Goal: Information Seeking & Learning: Learn about a topic

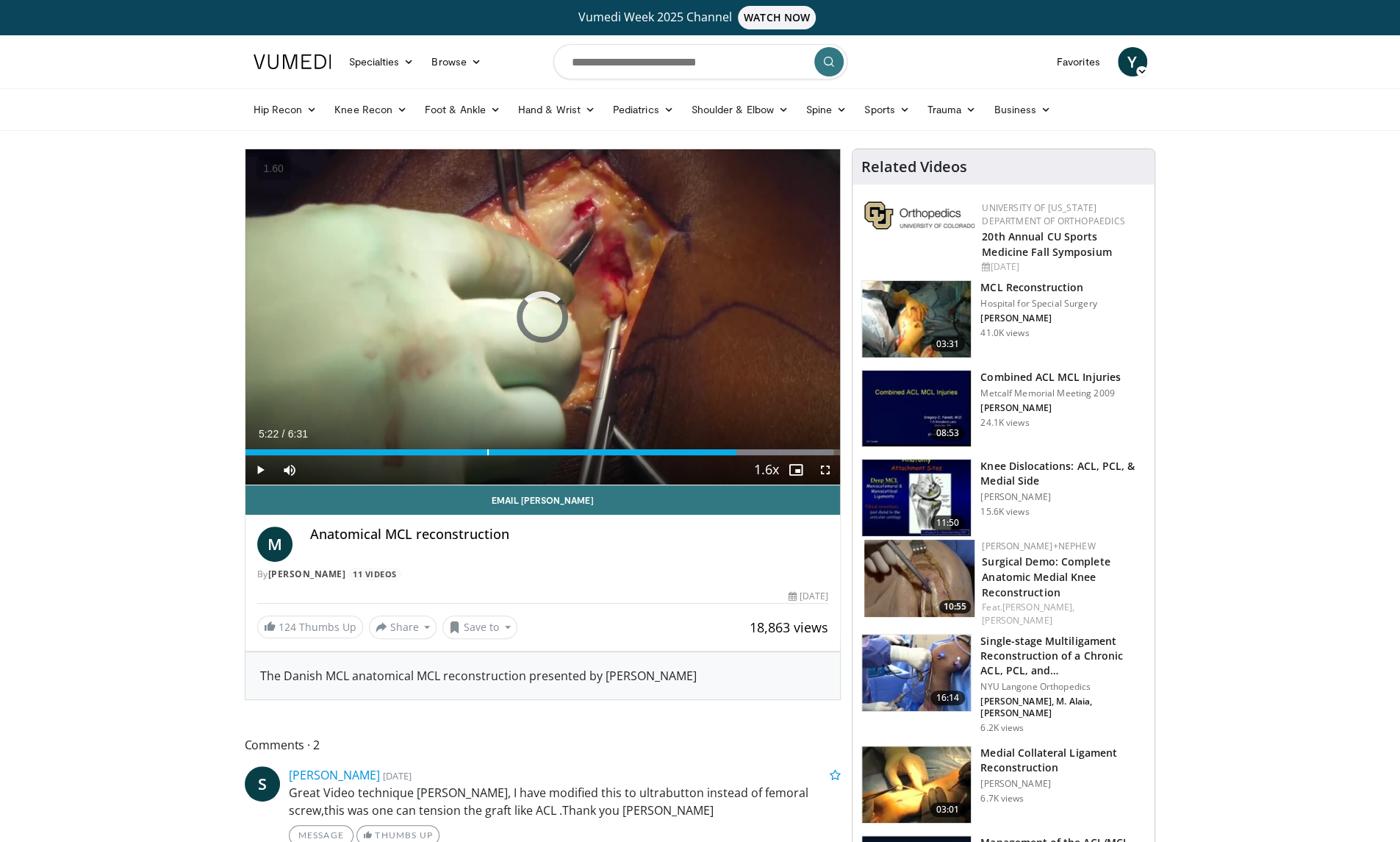
click at [487, 454] on div "Loaded : 98.89% 2:38 2:38" at bounding box center [543, 452] width 595 height 6
click at [826, 468] on span "Video Player" at bounding box center [826, 470] width 30 height 30
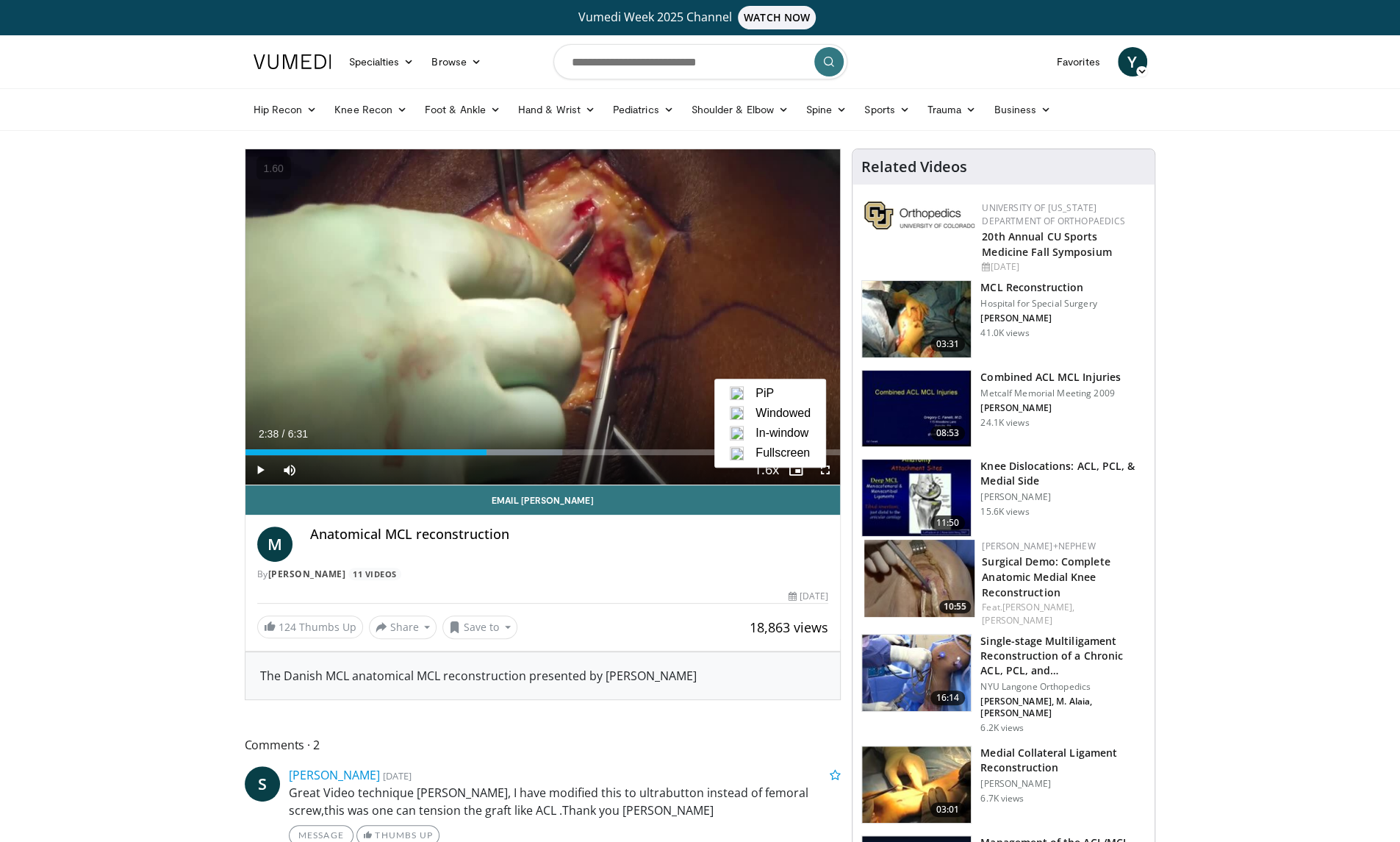
click at [803, 458] on span "Fullscreen" at bounding box center [782, 453] width 54 height 13
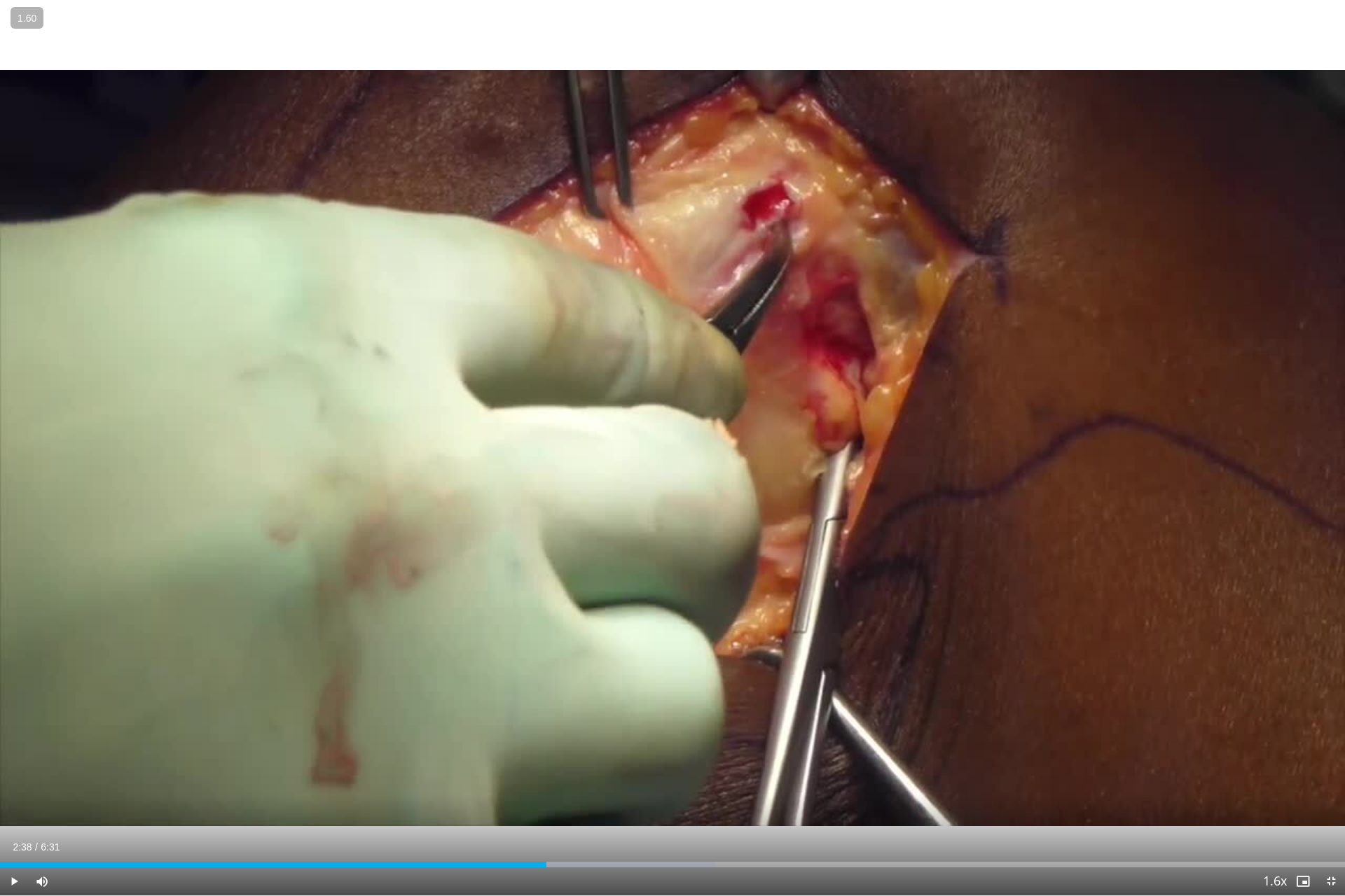
click at [674, 410] on div "10 seconds Tap to unmute" at bounding box center [672, 448] width 1345 height 896
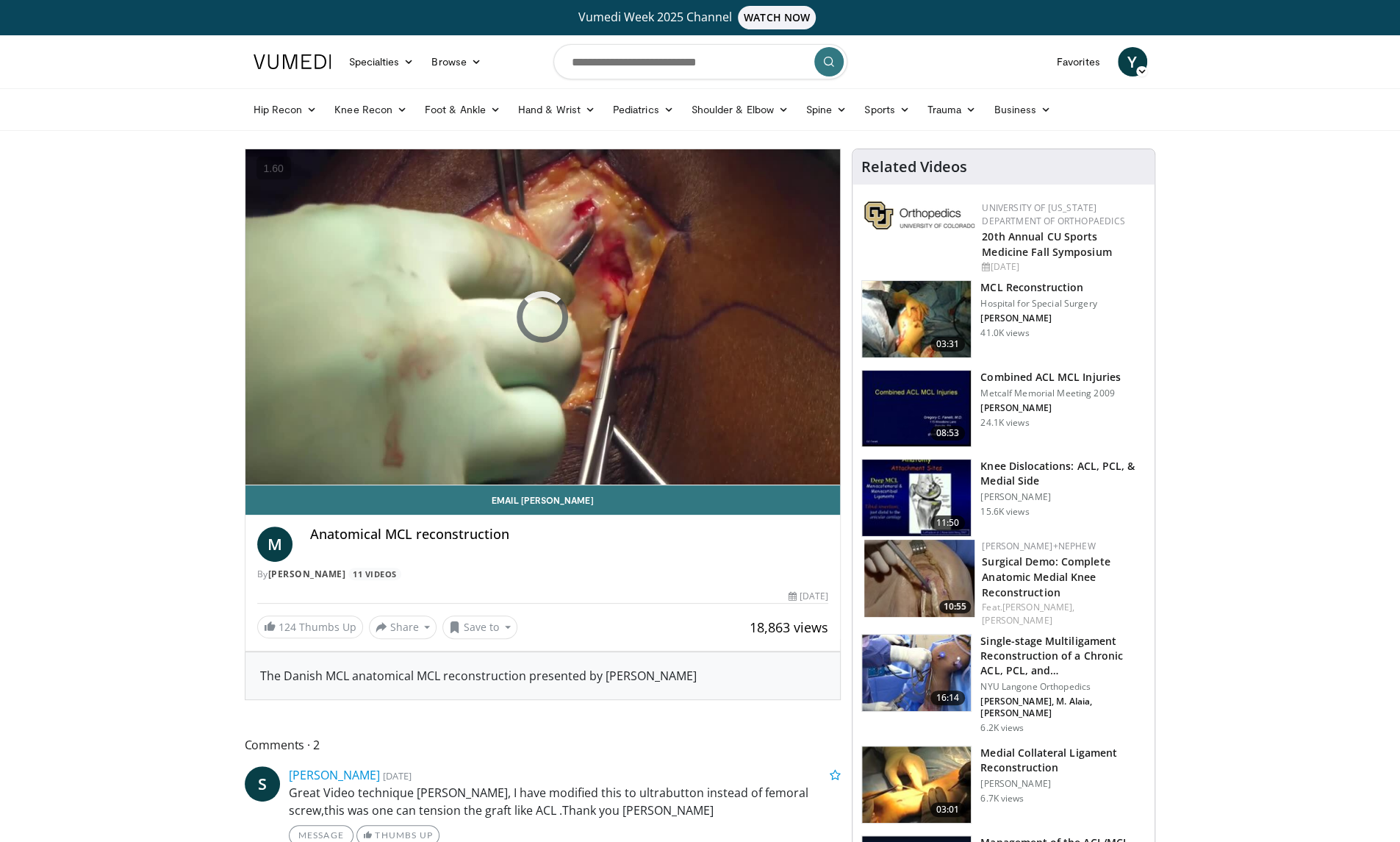
click at [1027, 285] on h3 "MCL Reconstruction" at bounding box center [1038, 287] width 116 height 15
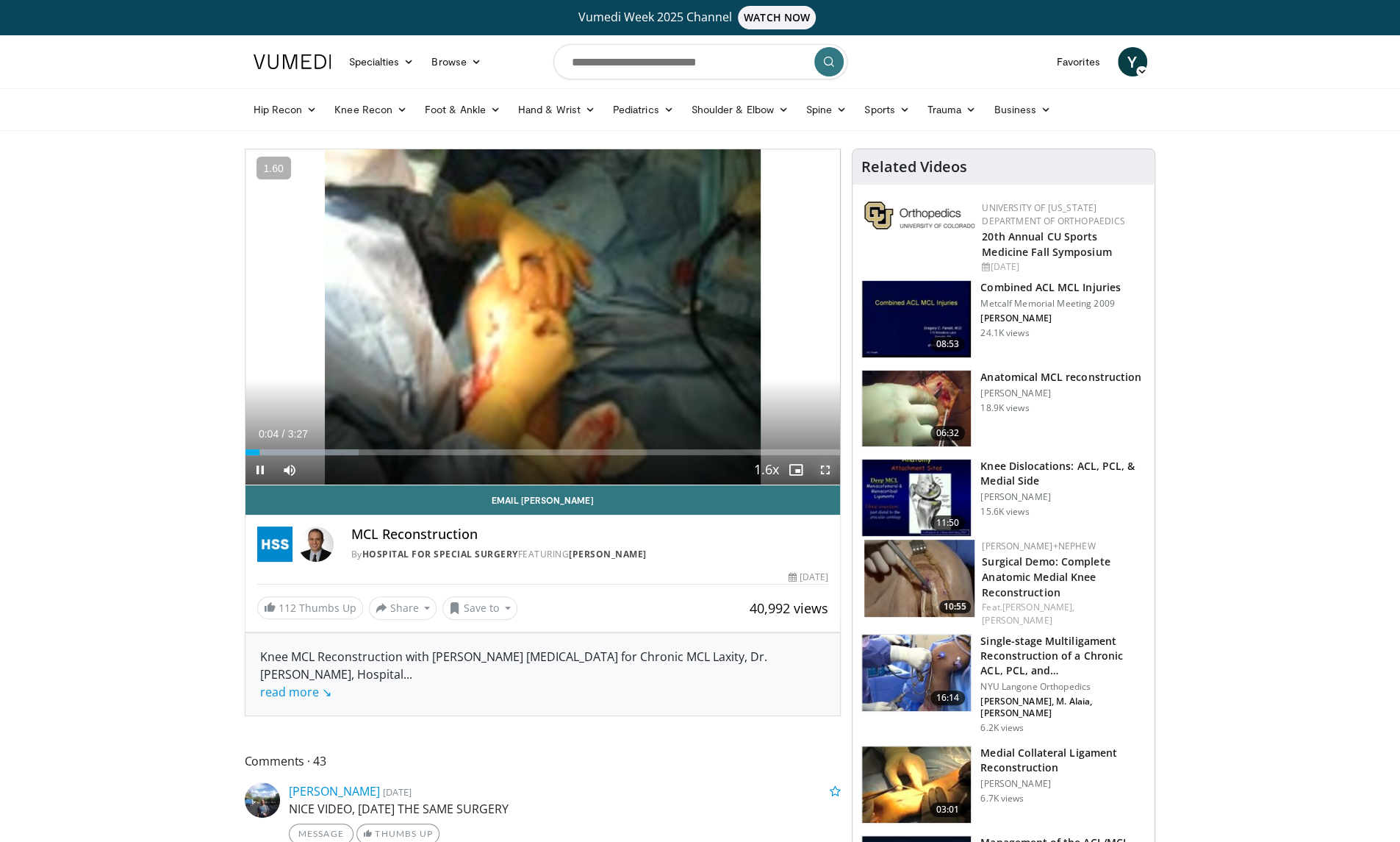
click at [821, 471] on span "Video Player" at bounding box center [826, 470] width 30 height 30
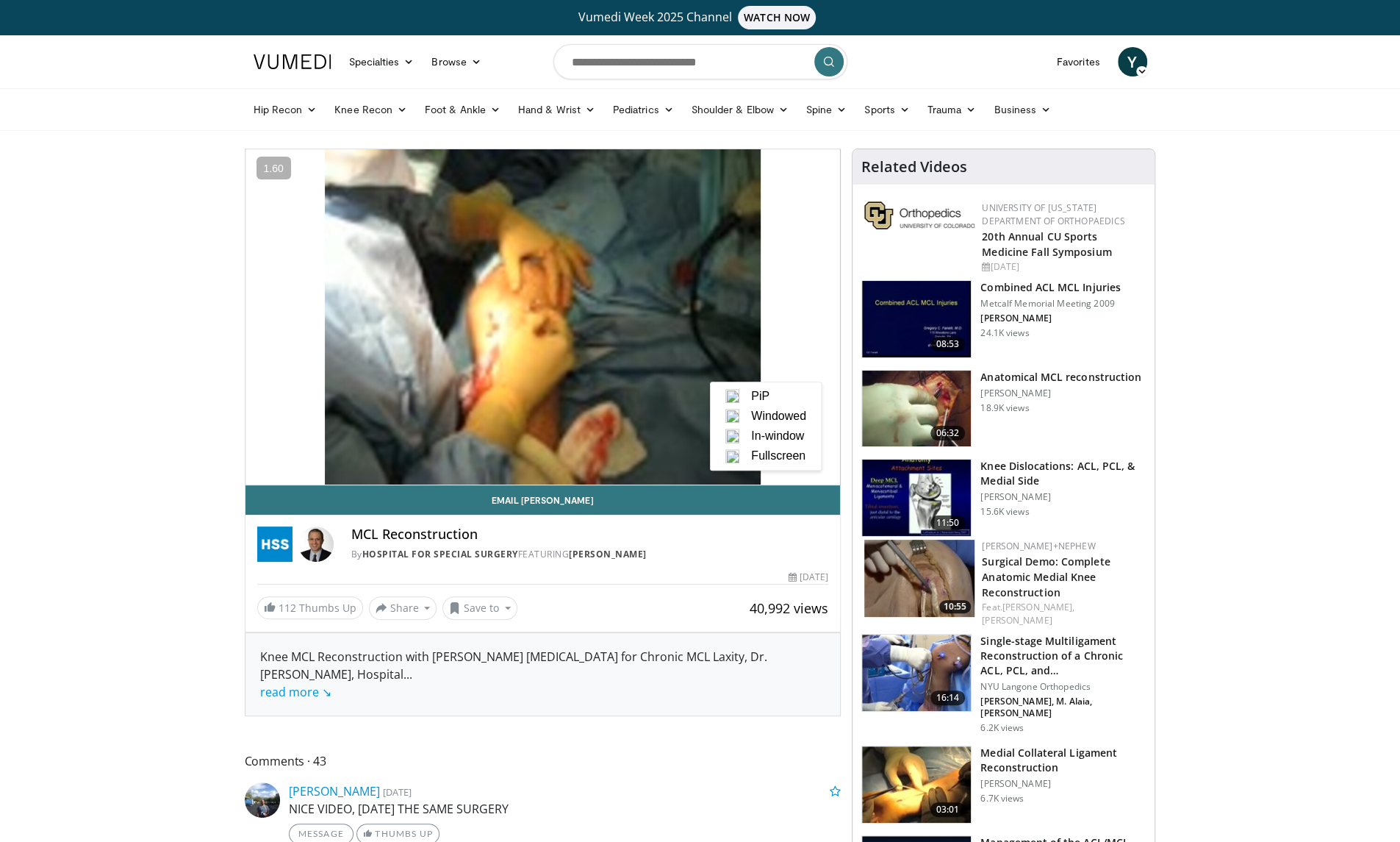
click at [790, 457] on span "Fullscreen" at bounding box center [779, 456] width 54 height 13
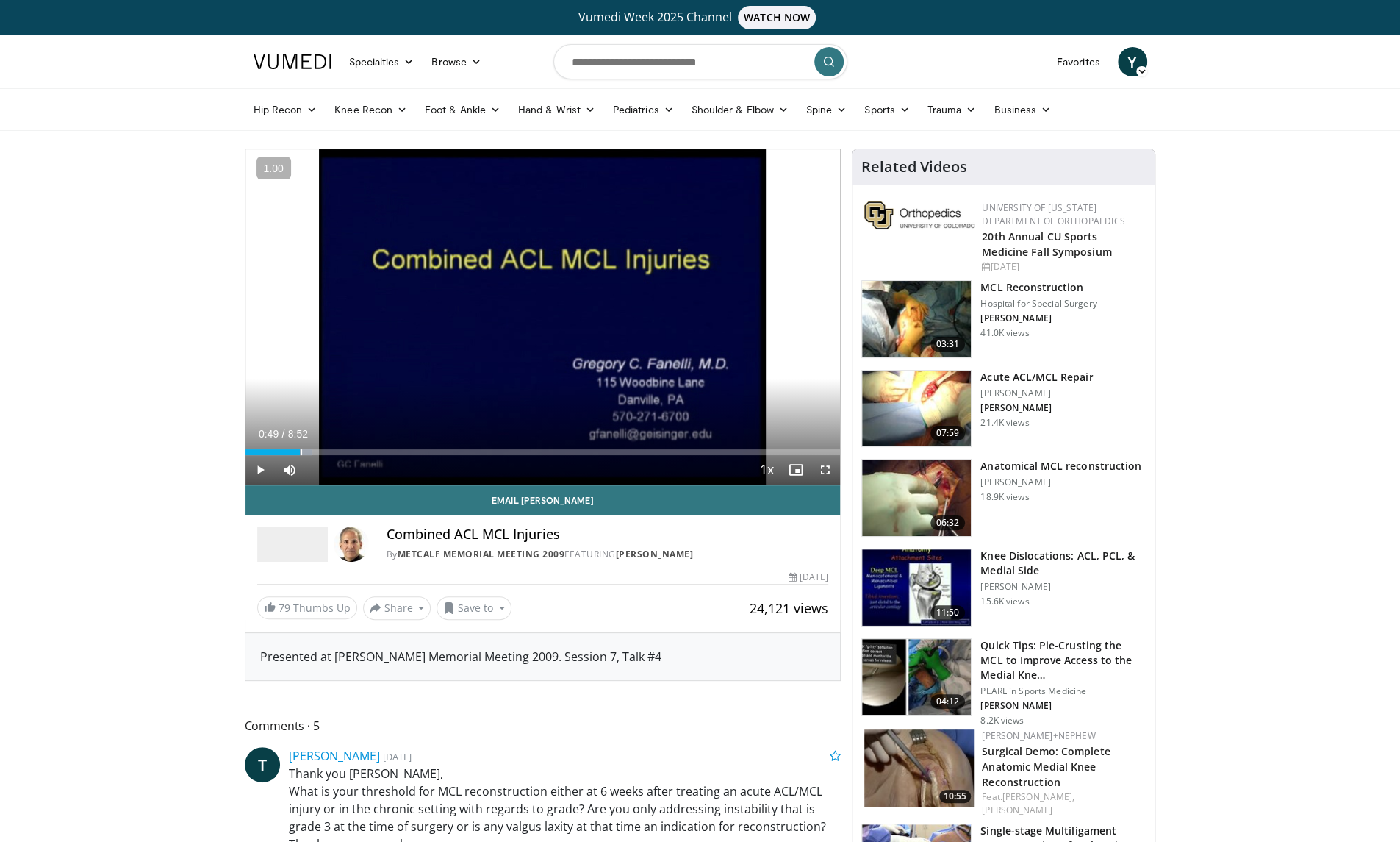
click at [300, 447] on div "Loaded : 11.26% 0:49 0:49" at bounding box center [543, 448] width 595 height 14
click at [406, 449] on div "Loaded : 22.41% 2:24 2:24" at bounding box center [543, 452] width 595 height 6
click at [547, 453] on div "Loaded : 38.29% 2:27 4:31" at bounding box center [543, 452] width 595 height 6
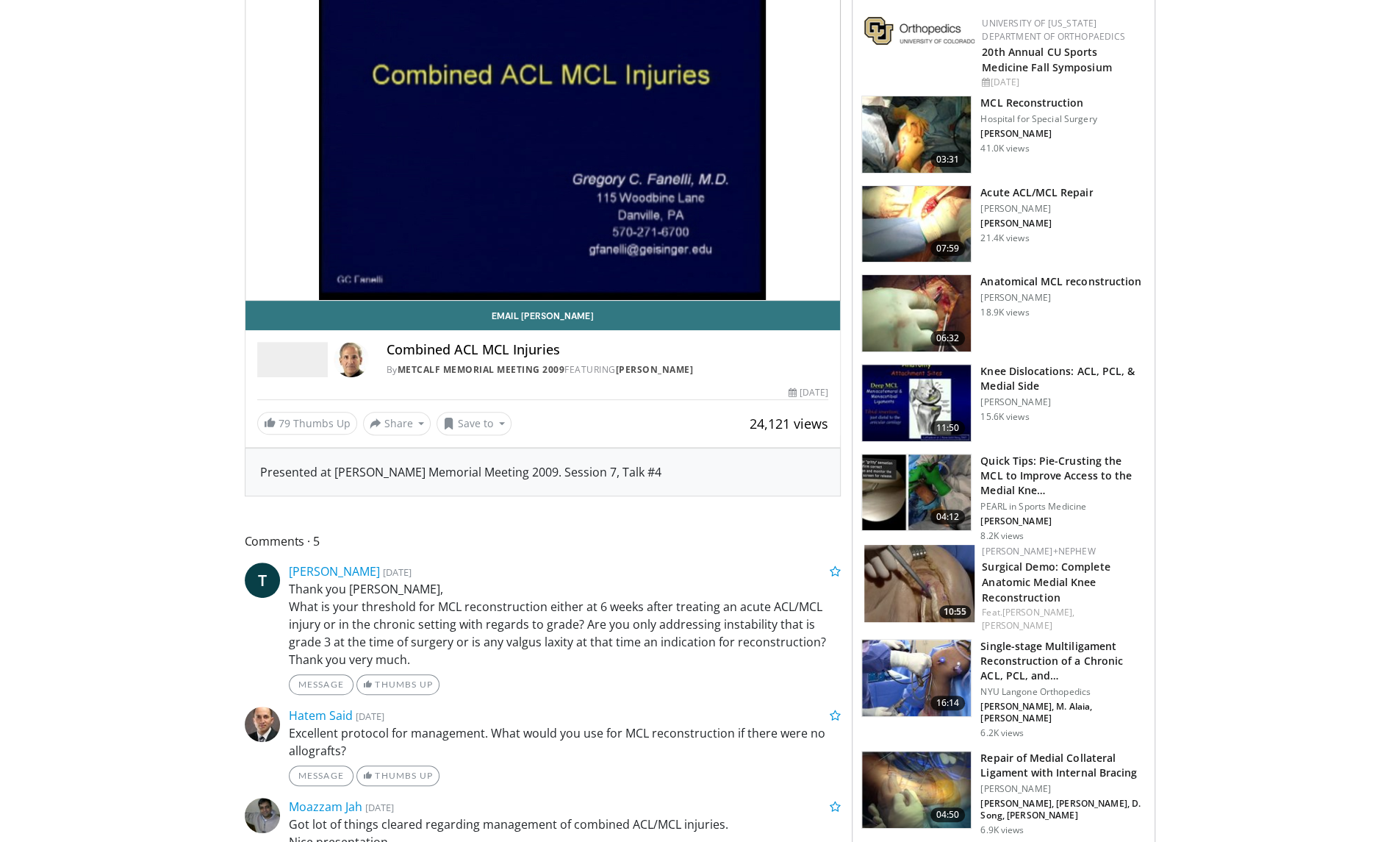
scroll to position [185, 0]
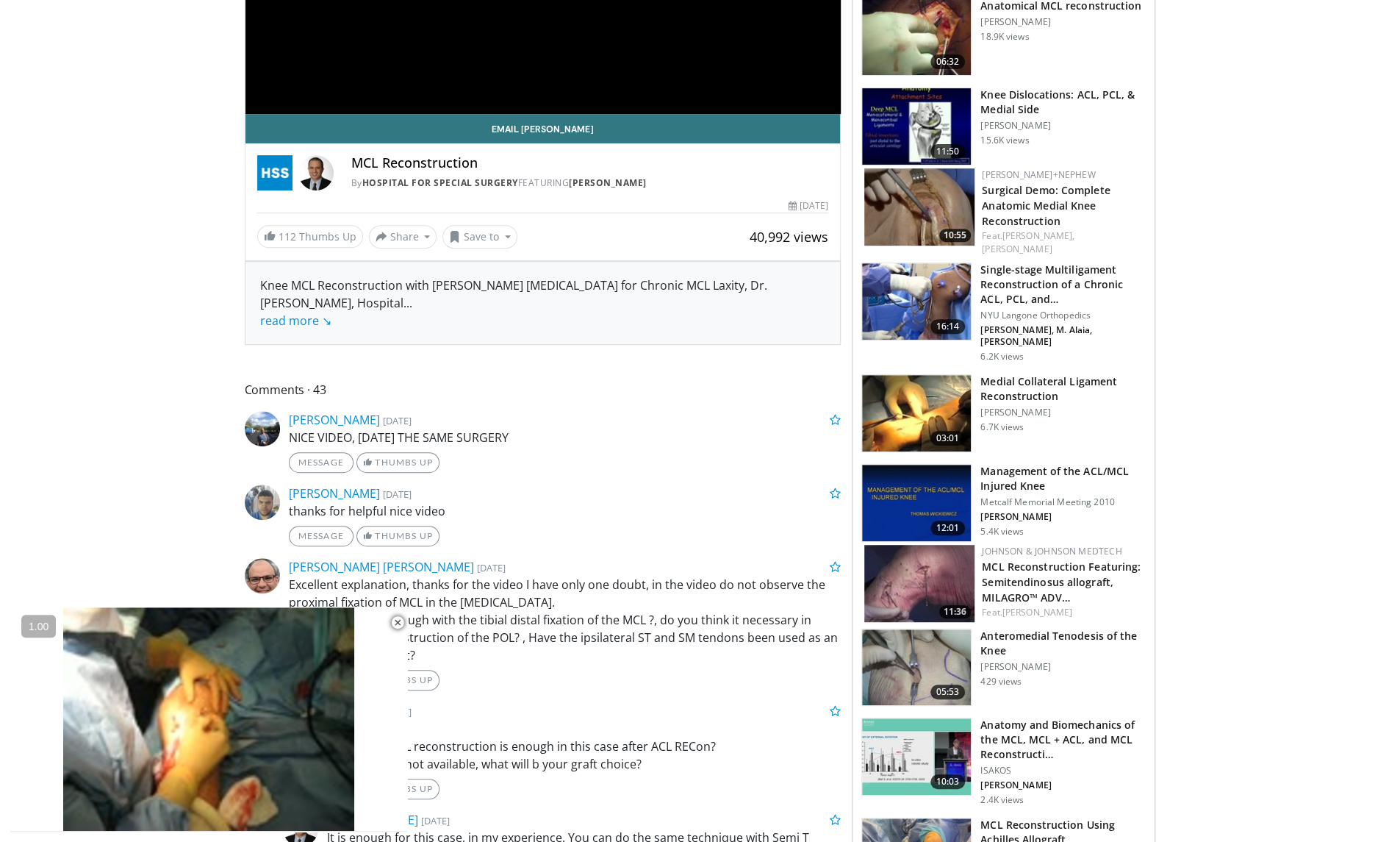
scroll to position [372, 0]
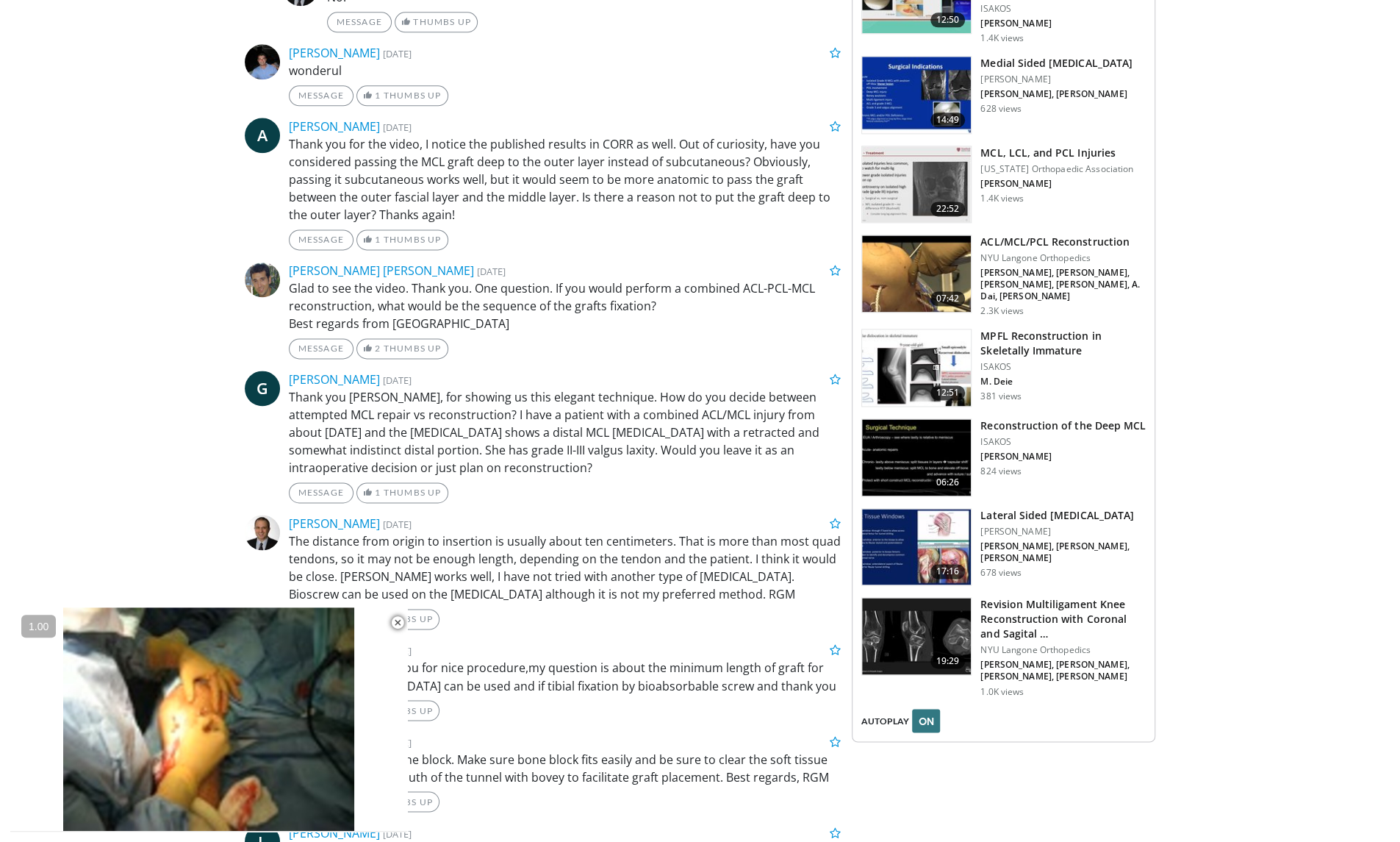
scroll to position [1412, 0]
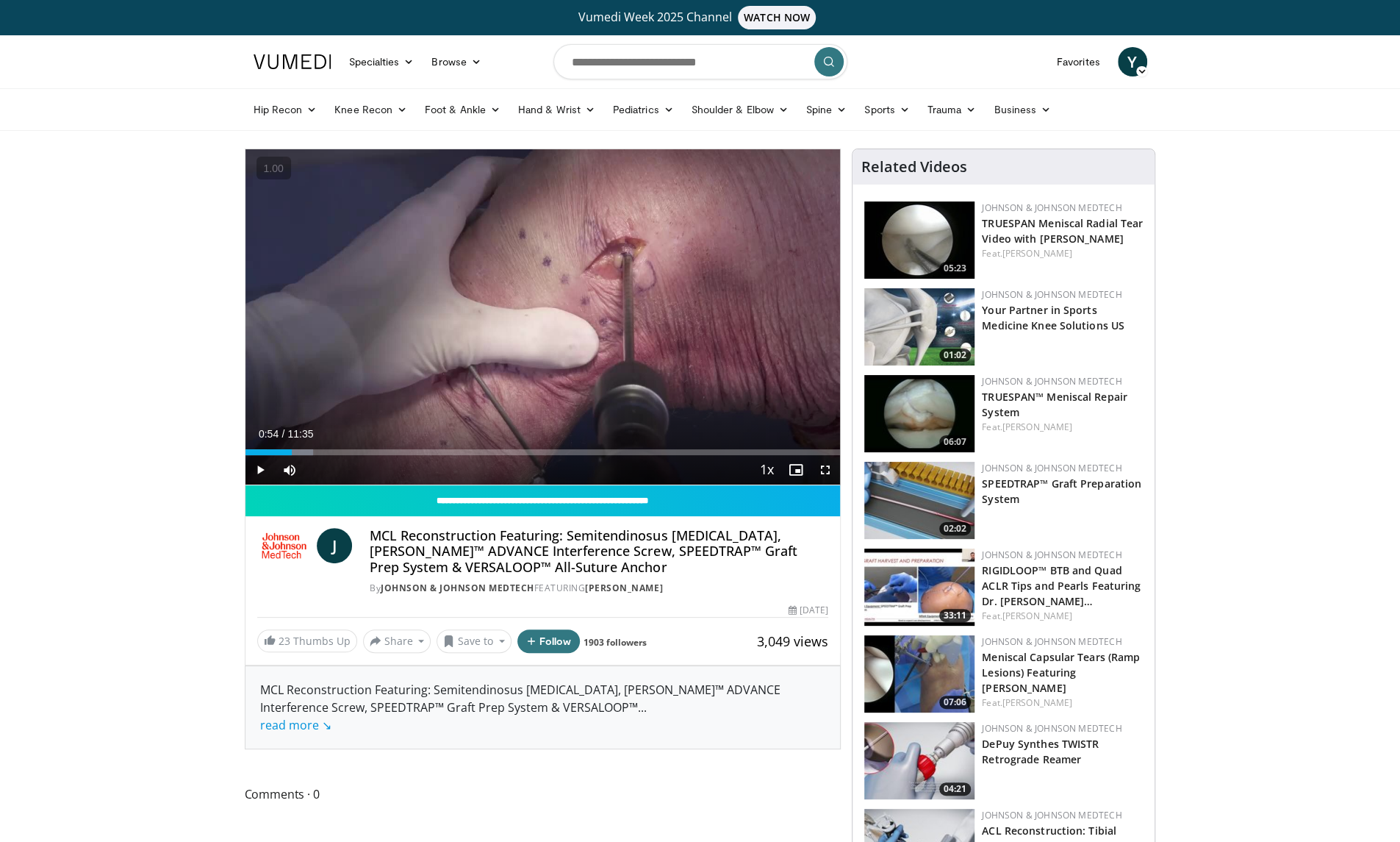
click at [292, 449] on div "Progress Bar" at bounding box center [290, 452] width 47 height 6
click at [325, 454] on div "Loaded : 17.10% 00:59 01:33" at bounding box center [543, 452] width 595 height 6
click at [352, 454] on div "Loaded : 20.15% 01:34 02:04" at bounding box center [543, 452] width 595 height 6
click at [273, 448] on div "Loaded : 27.08% 02:08 00:34" at bounding box center [543, 448] width 595 height 14
click at [537, 339] on div "10 seconds Tap to unmute" at bounding box center [543, 316] width 595 height 335
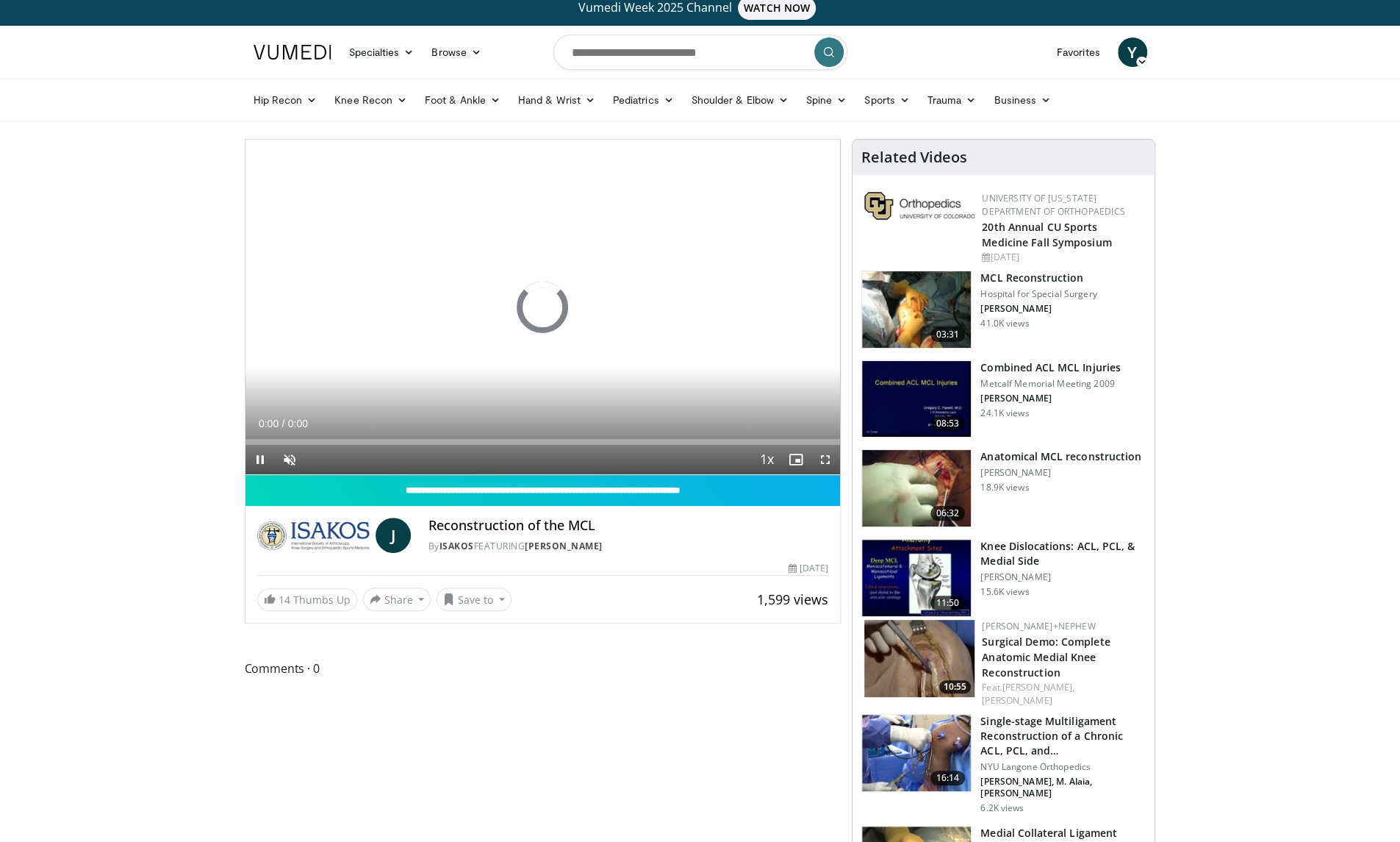
scroll to position [66, 0]
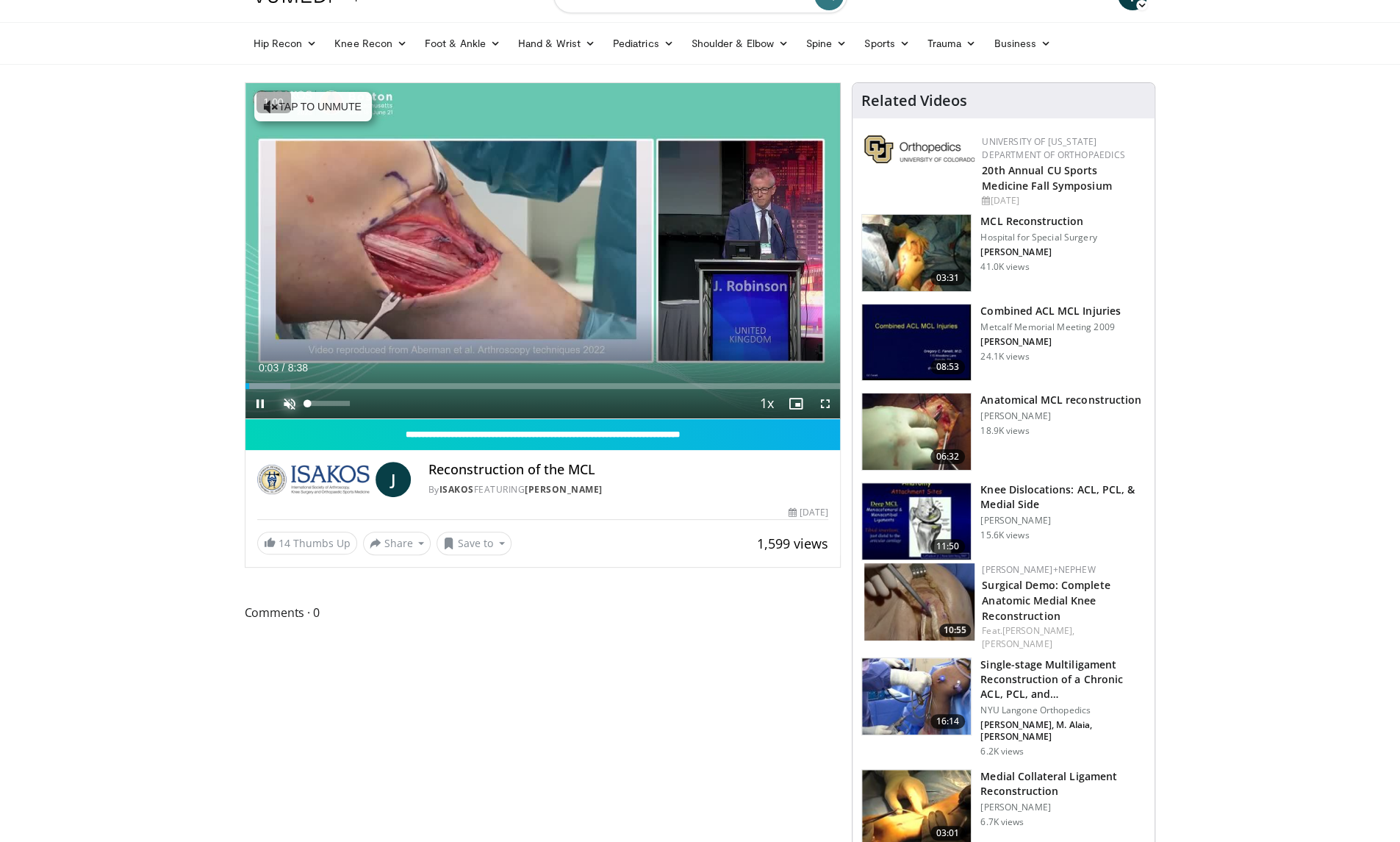
click at [290, 398] on span "Video Player" at bounding box center [290, 404] width 30 height 30
click at [276, 381] on div "Loaded : 7.64% 0:28 0:29" at bounding box center [543, 381] width 595 height 14
click at [547, 251] on icon "Video Player" at bounding box center [542, 250] width 41 height 41
click at [548, 212] on div "10 seconds Tap to unmute" at bounding box center [543, 250] width 595 height 335
drag, startPoint x: 521, startPoint y: 508, endPoint x: 382, endPoint y: 347, distance: 212.7
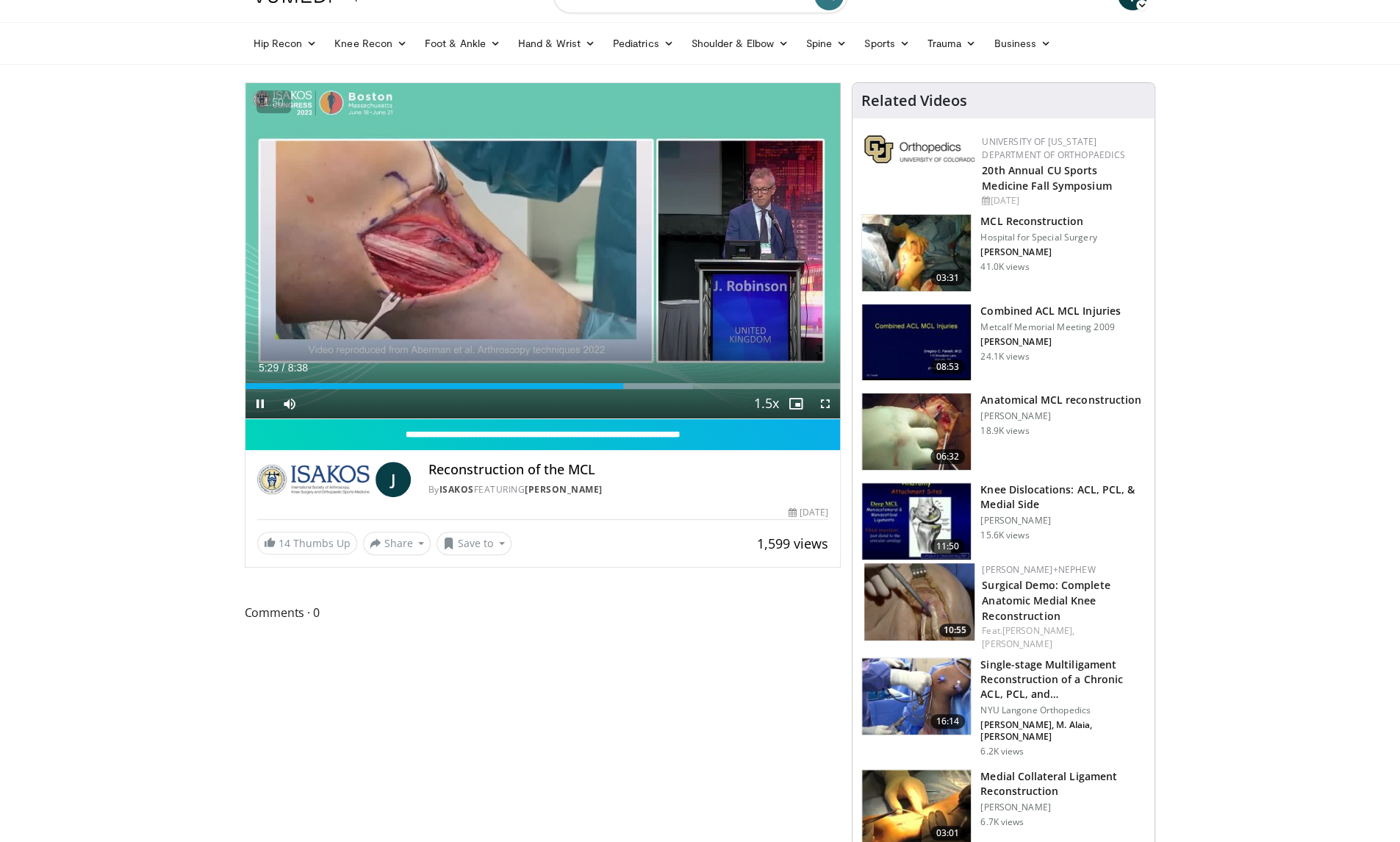
click at [382, 347] on div "10 seconds Tap to unmute" at bounding box center [543, 250] width 595 height 335
click at [825, 396] on span "Video Player" at bounding box center [826, 404] width 30 height 30
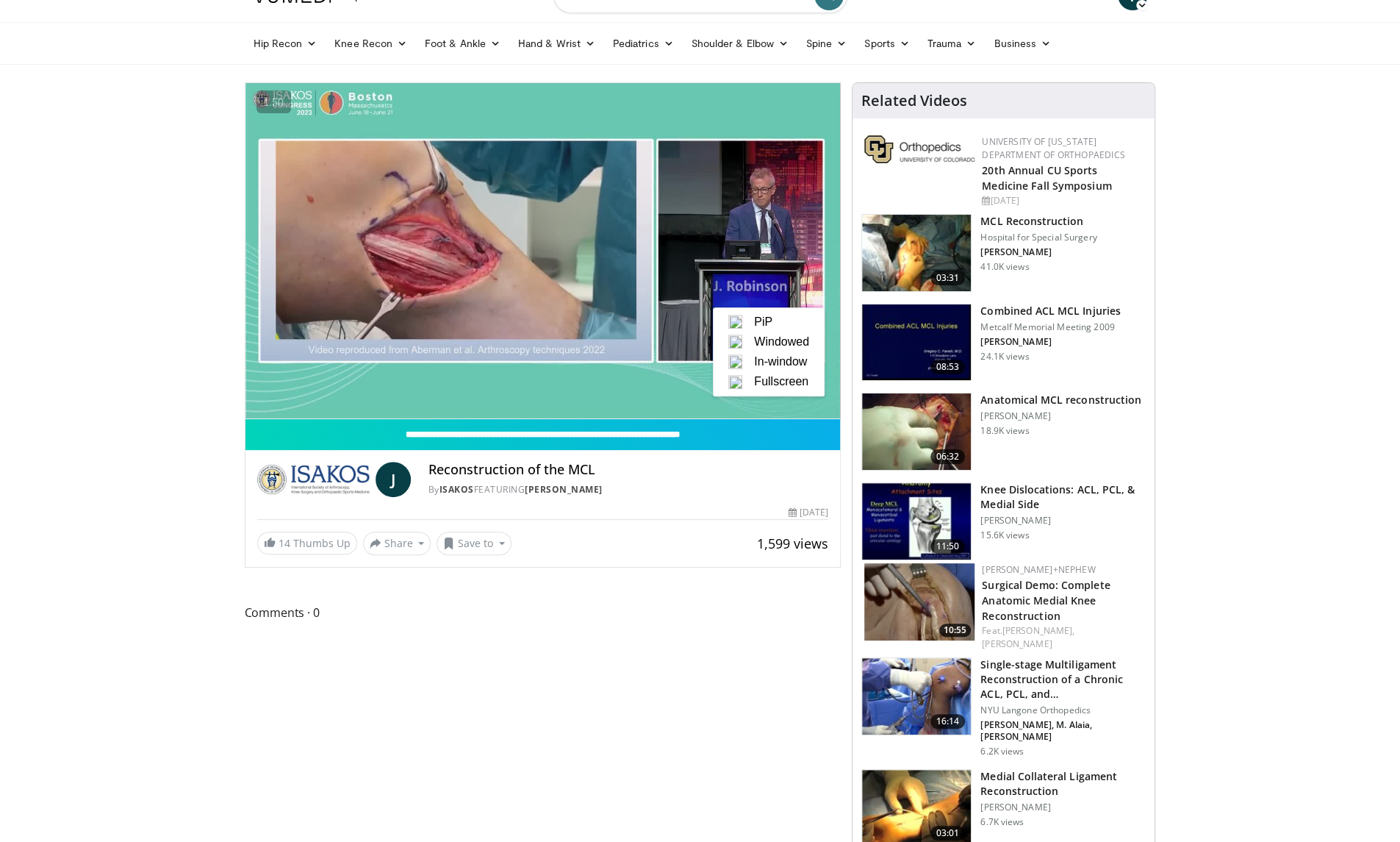
click at [790, 383] on span "Fullscreen" at bounding box center [781, 381] width 54 height 13
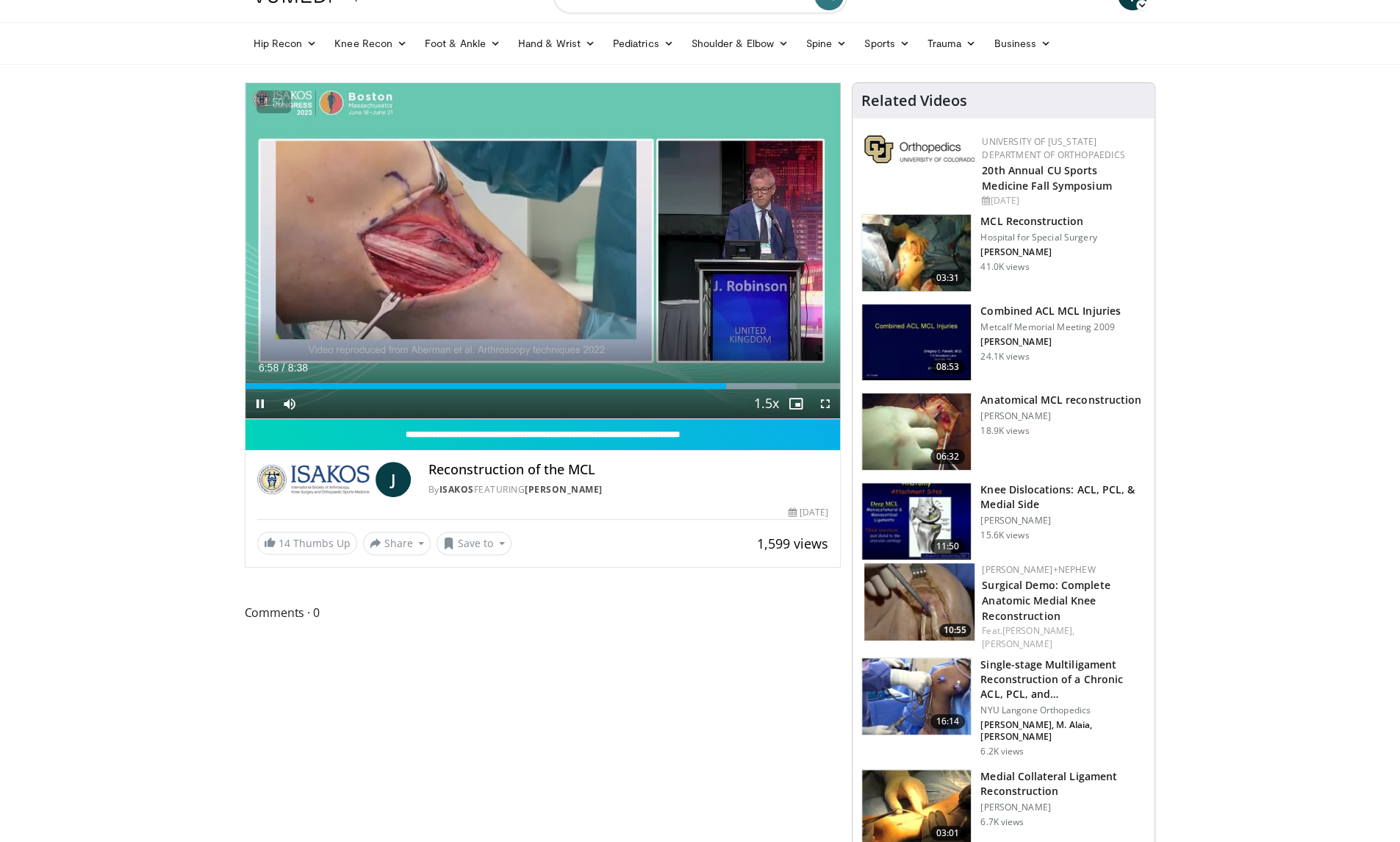
click at [552, 254] on icon "Video Player" at bounding box center [542, 250] width 41 height 41
click at [547, 247] on icon "Video Player" at bounding box center [542, 250] width 41 height 41
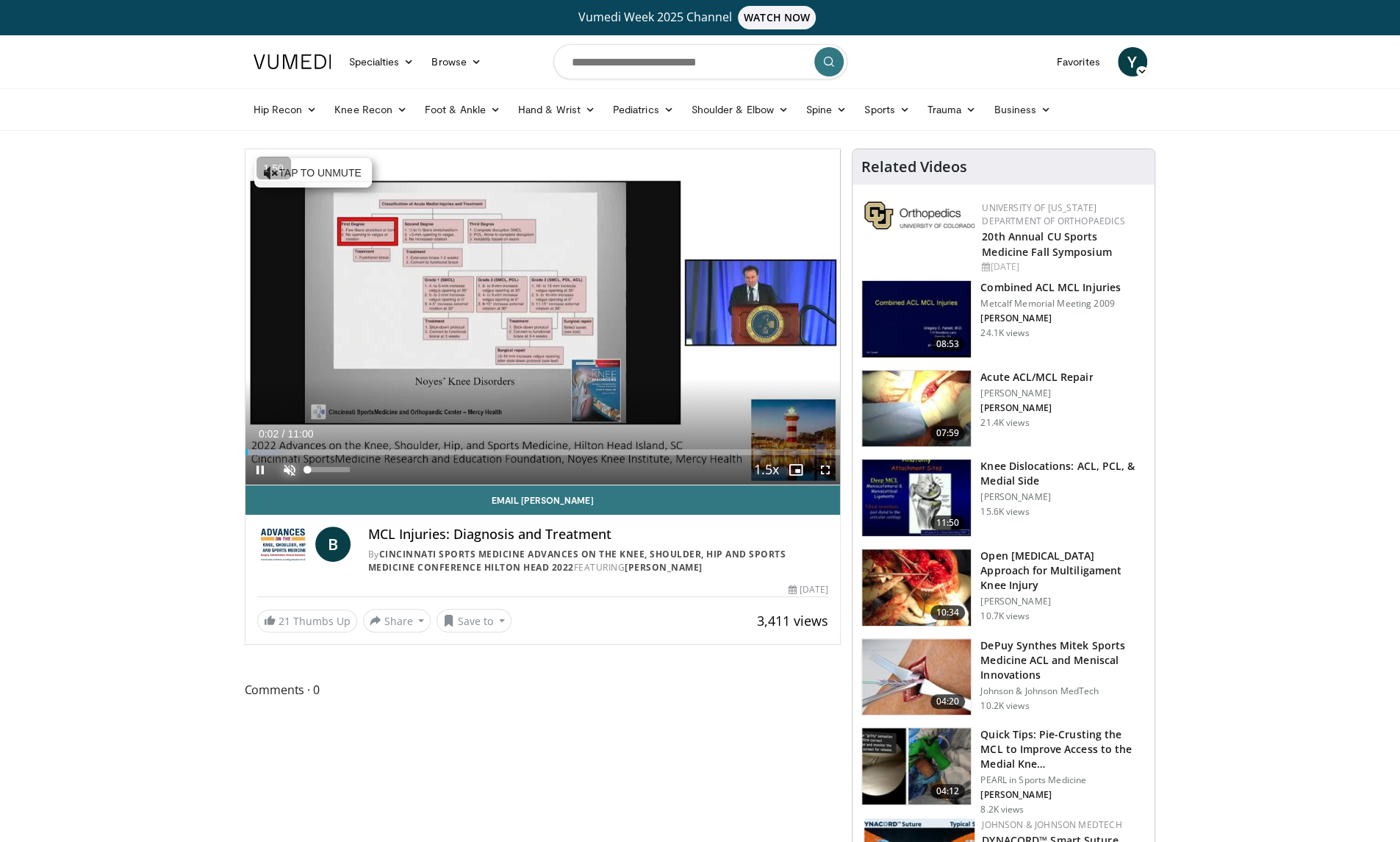
click at [286, 473] on span "Video Player" at bounding box center [290, 470] width 30 height 30
click at [269, 448] on div "Loaded : 7.50% 00:06 00:26" at bounding box center [543, 448] width 595 height 14
click at [295, 449] on div "Progress Bar" at bounding box center [286, 452] width 80 height 6
click at [824, 469] on span "Video Player" at bounding box center [826, 470] width 30 height 30
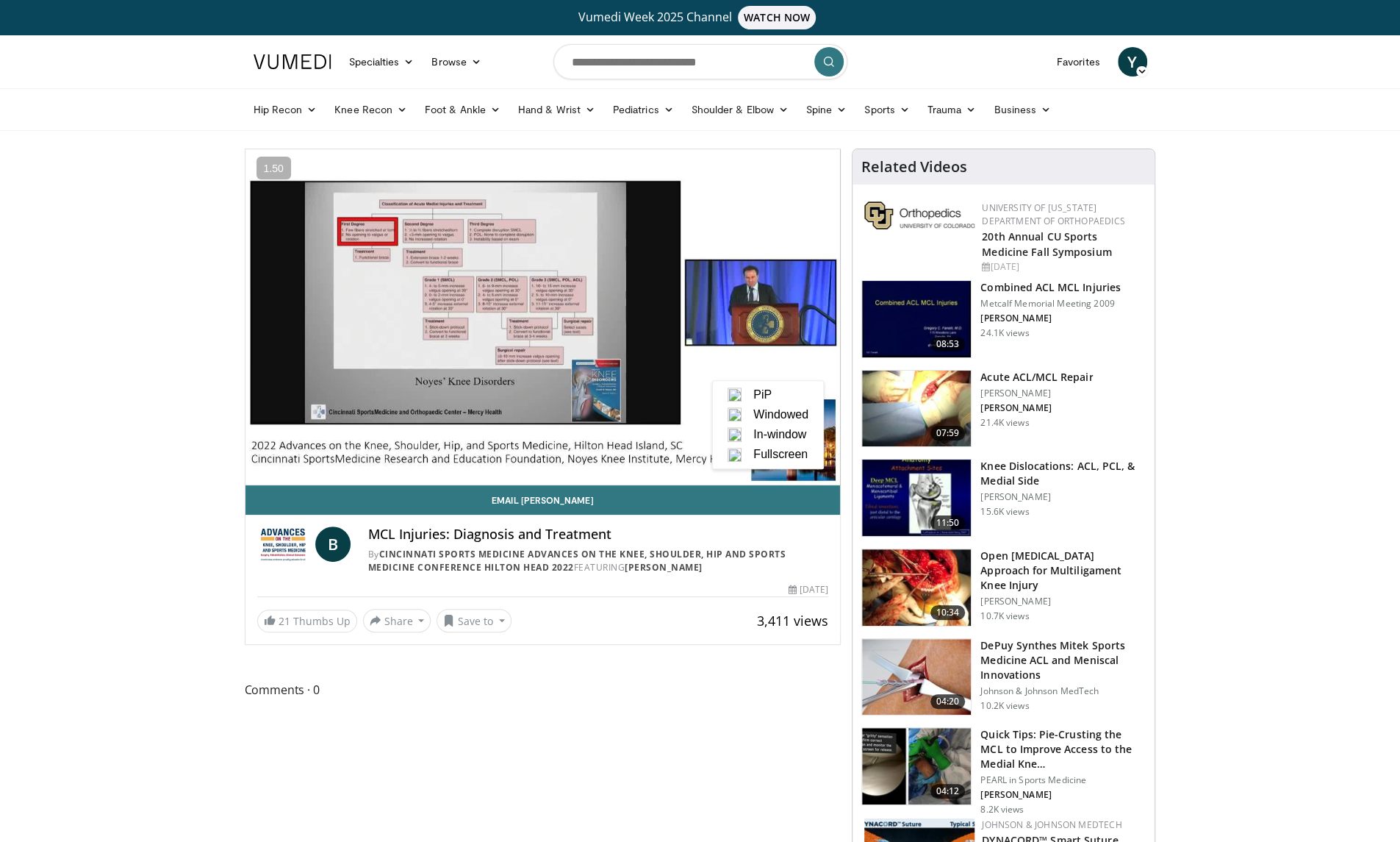
click at [788, 457] on span "Fullscreen" at bounding box center [780, 454] width 54 height 13
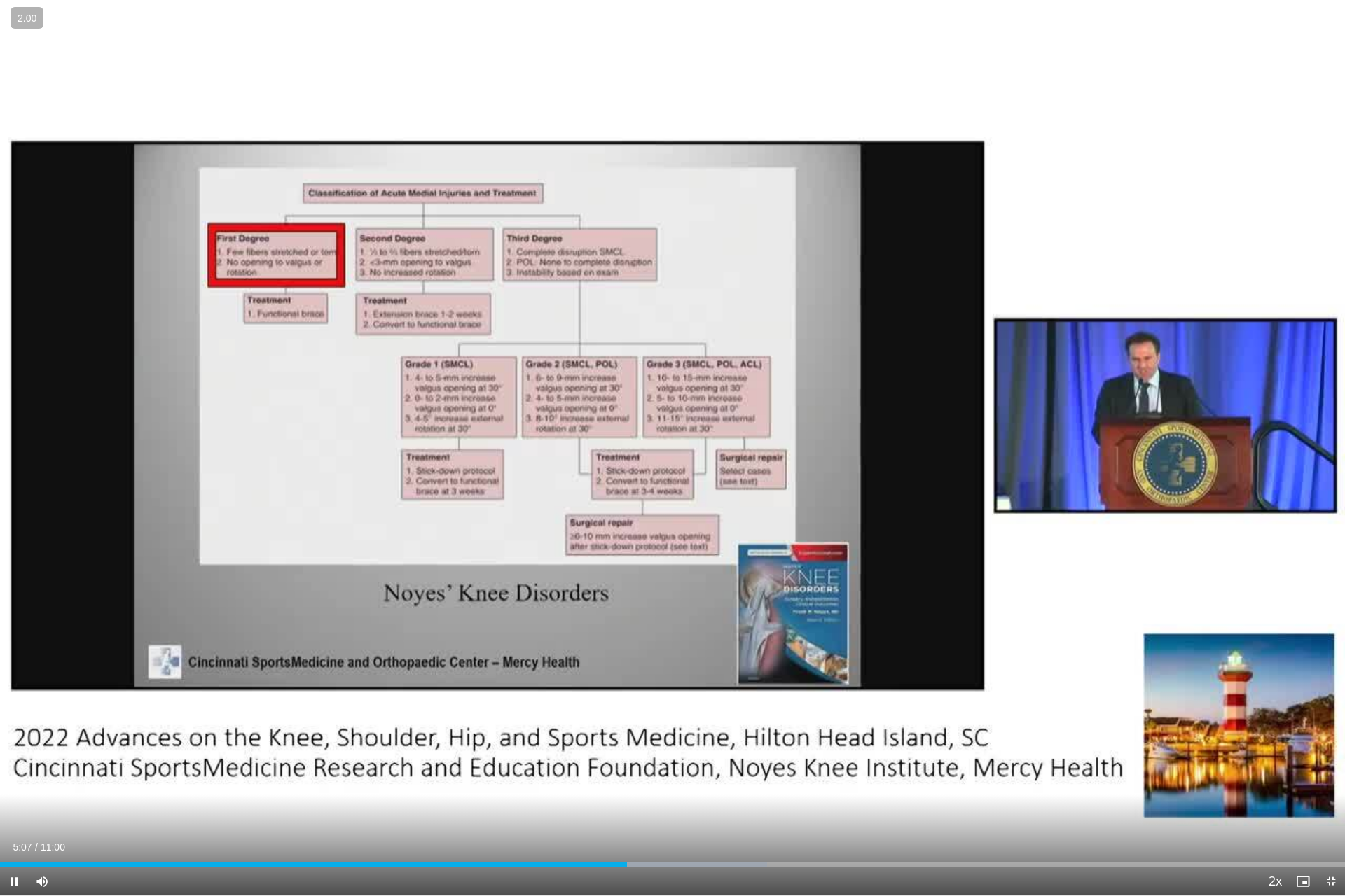
click at [1121, 623] on div "10 seconds Tap to unmute" at bounding box center [672, 448] width 1345 height 896
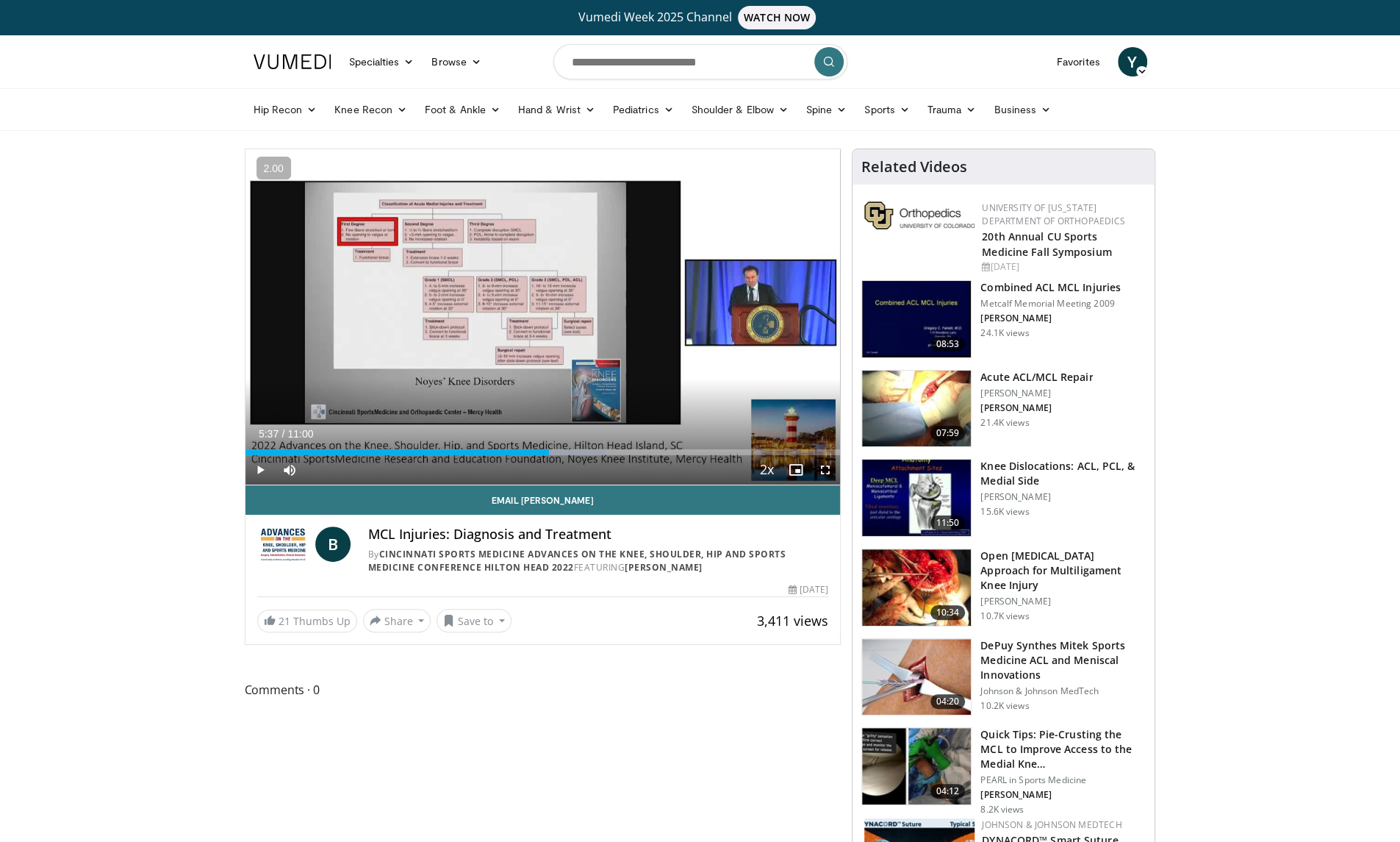
click at [598, 254] on div "10 seconds Tap to unmute" at bounding box center [543, 316] width 595 height 335
click at [824, 468] on span "Video Player" at bounding box center [826, 470] width 30 height 30
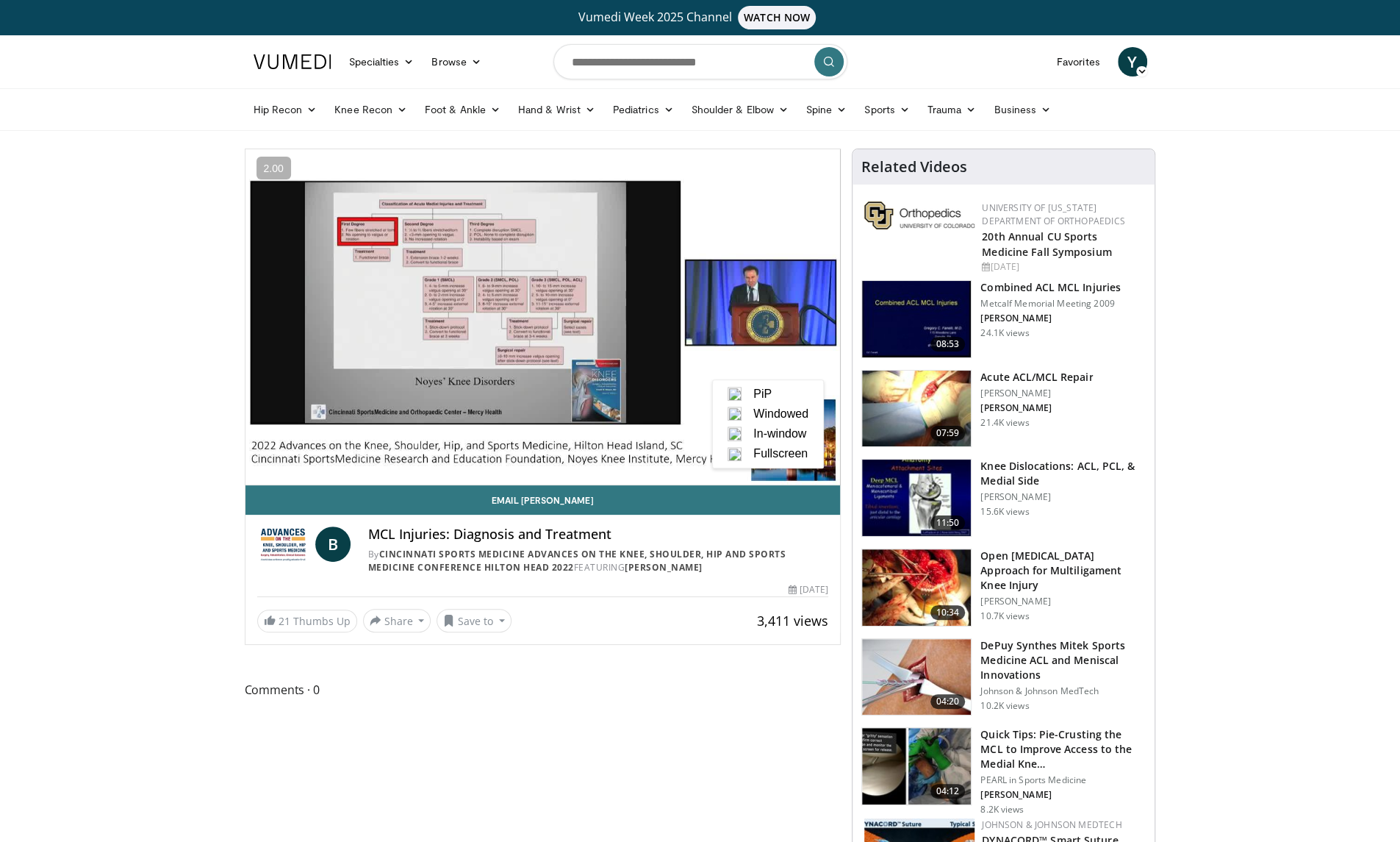
click at [777, 457] on span "Fullscreen" at bounding box center [780, 453] width 54 height 13
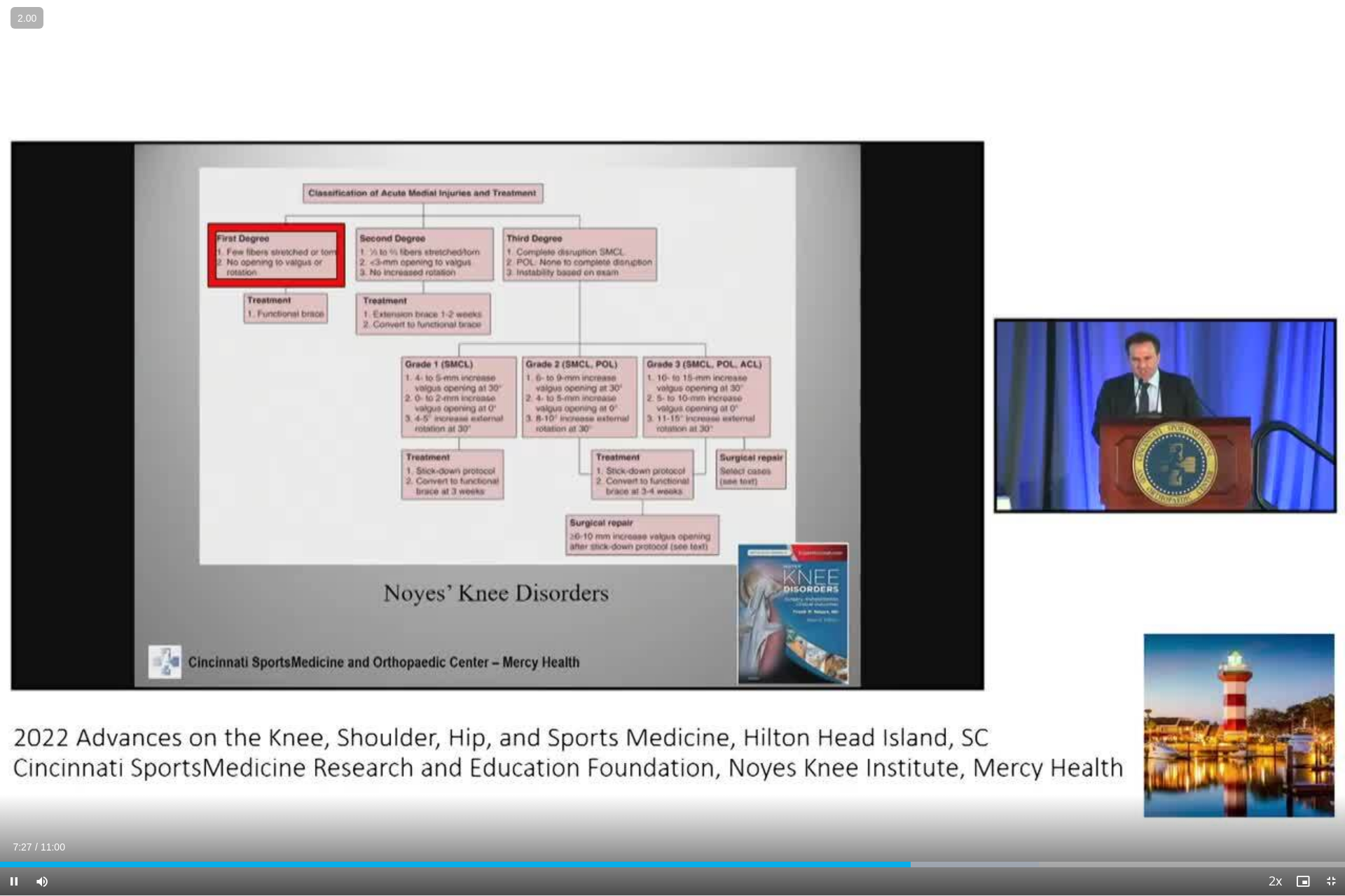
click at [569, 497] on div "20 seconds Tap to unmute" at bounding box center [672, 448] width 1345 height 896
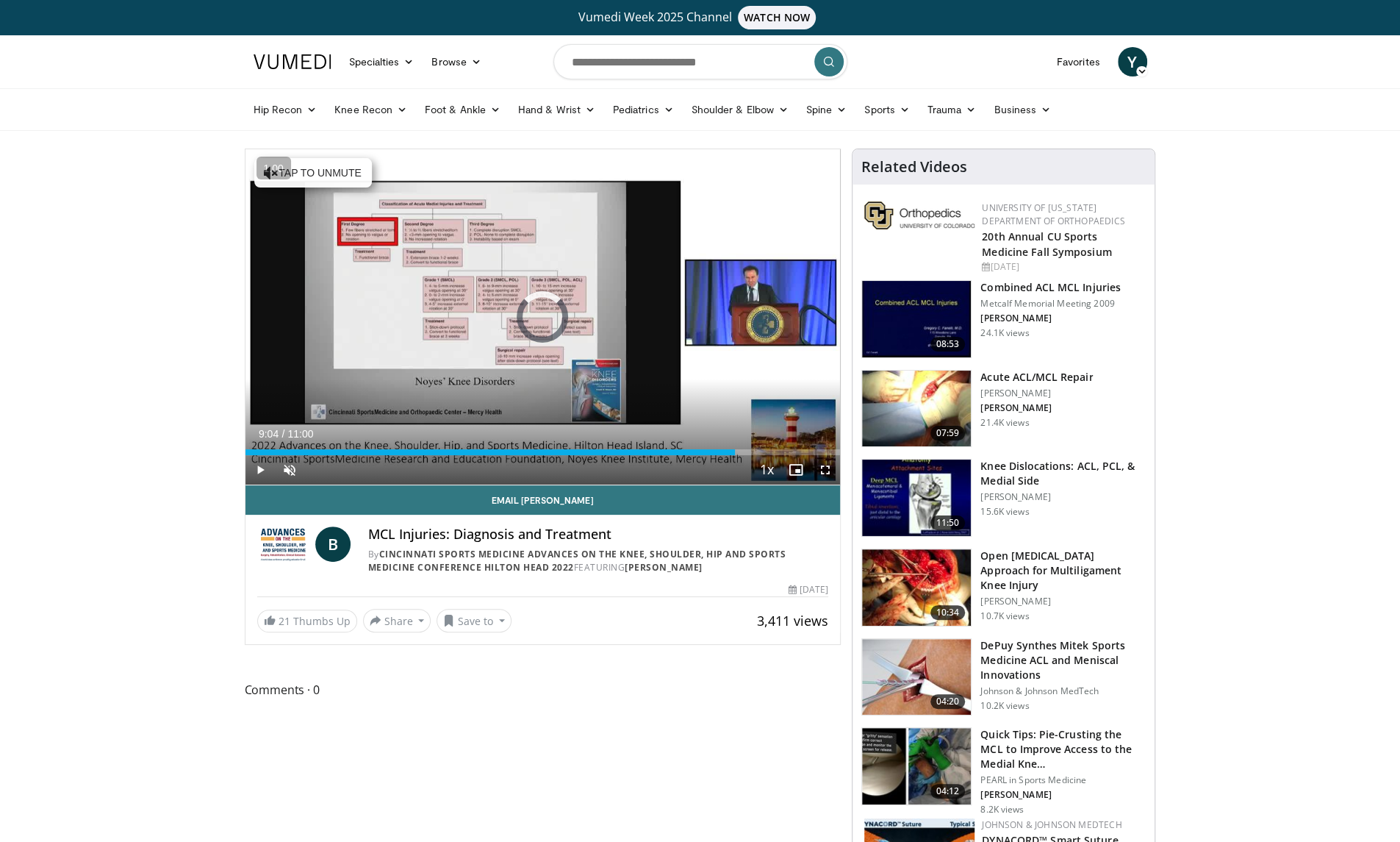
click at [735, 453] on div "Loaded : 5.99% 09:04 09:04" at bounding box center [543, 452] width 595 height 6
click at [806, 455] on span "Video Player" at bounding box center [796, 470] width 30 height 30
